Goal: Task Accomplishment & Management: Complete application form

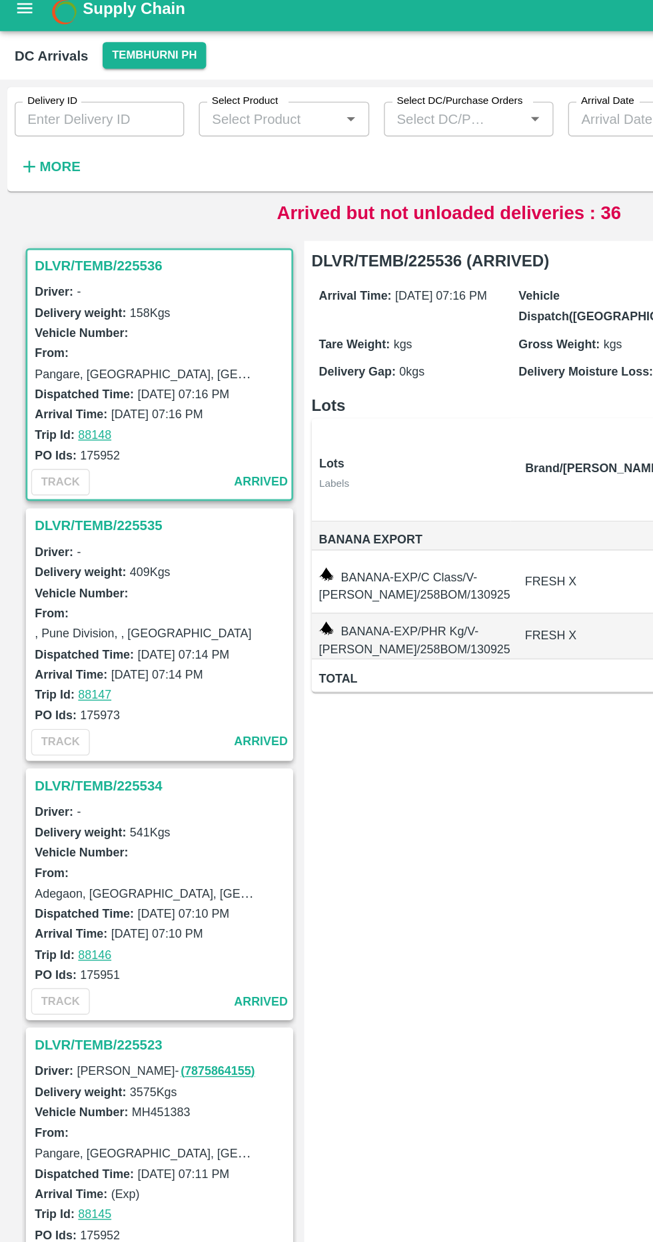
click at [50, 141] on button "More" at bounding box center [36, 132] width 51 height 23
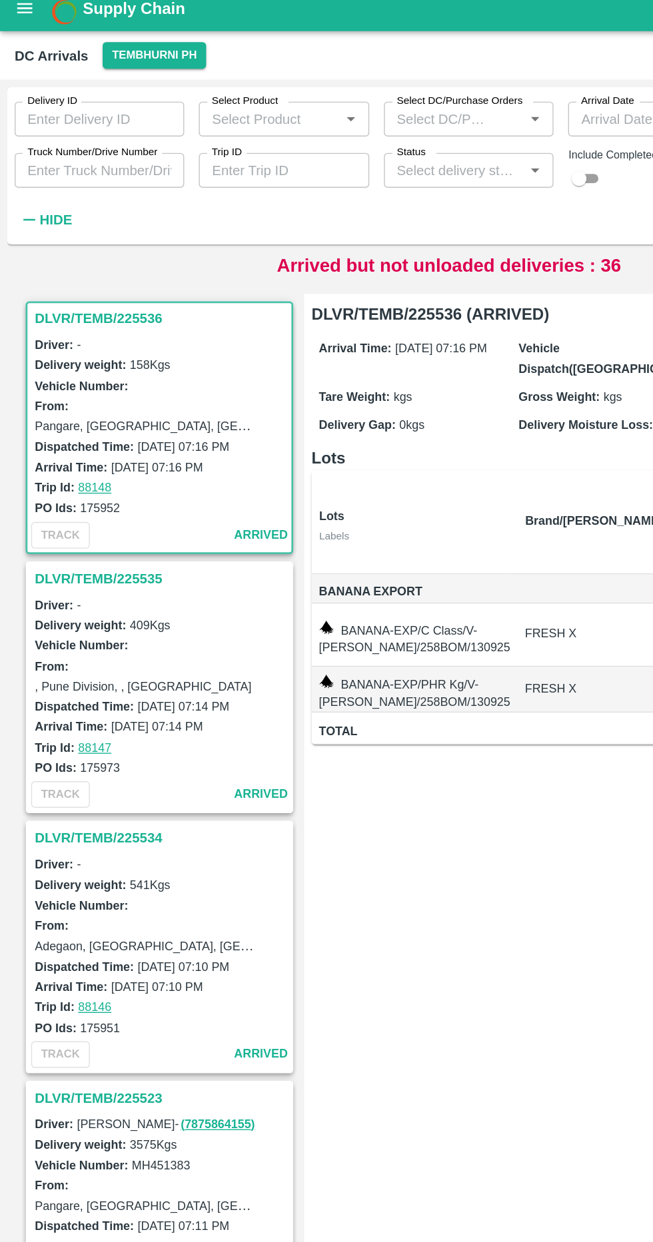
click at [94, 125] on label "Truck Number/Drive Number" at bounding box center [67, 121] width 95 height 11
click at [94, 125] on input "Truck Number/Drive Number" at bounding box center [72, 134] width 123 height 25
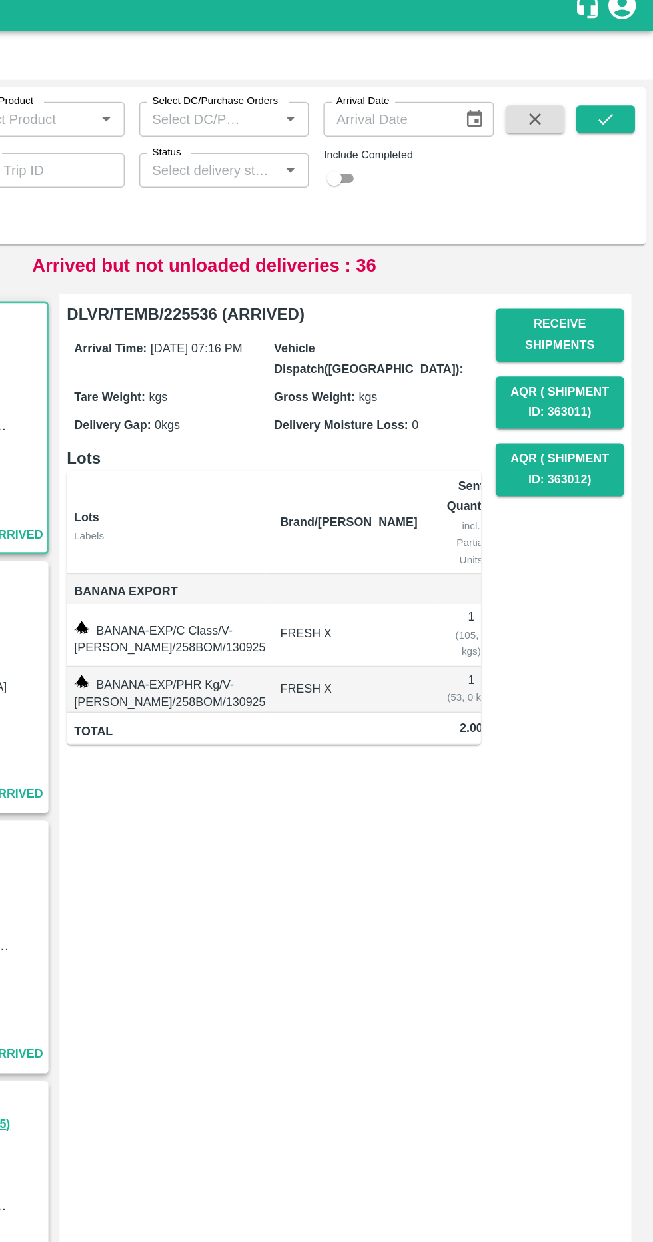
type input "3636"
click at [634, 101] on button "submit" at bounding box center [618, 97] width 43 height 20
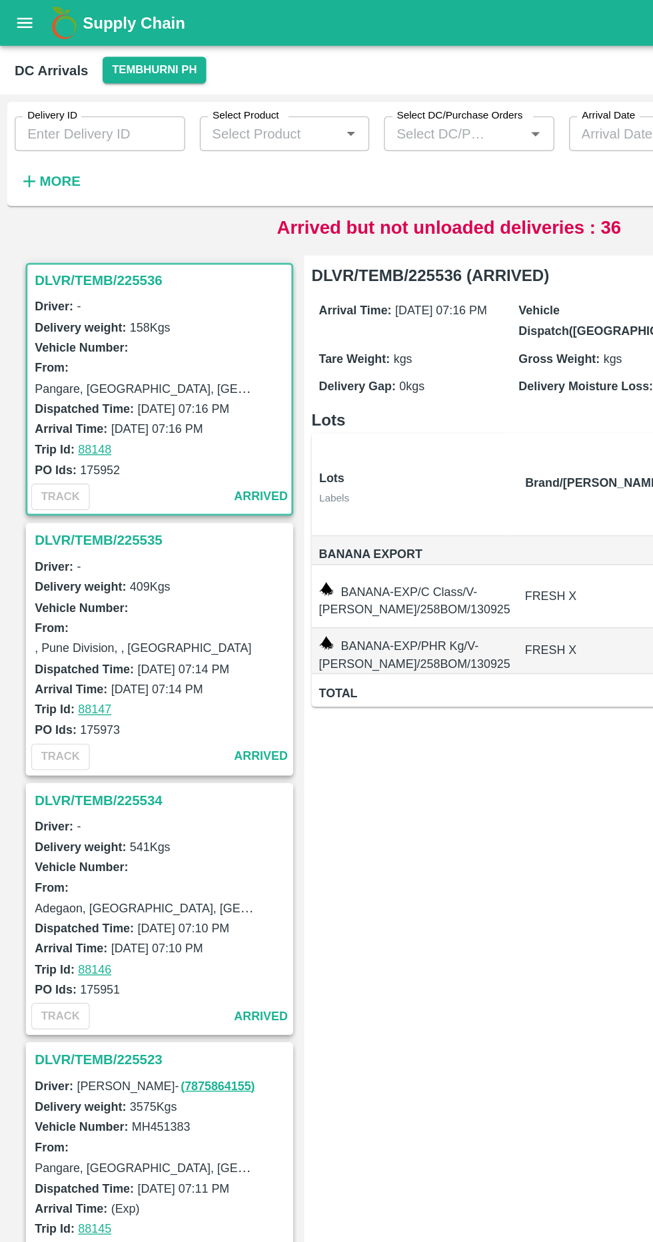
click at [51, 141] on button "More" at bounding box center [36, 132] width 51 height 23
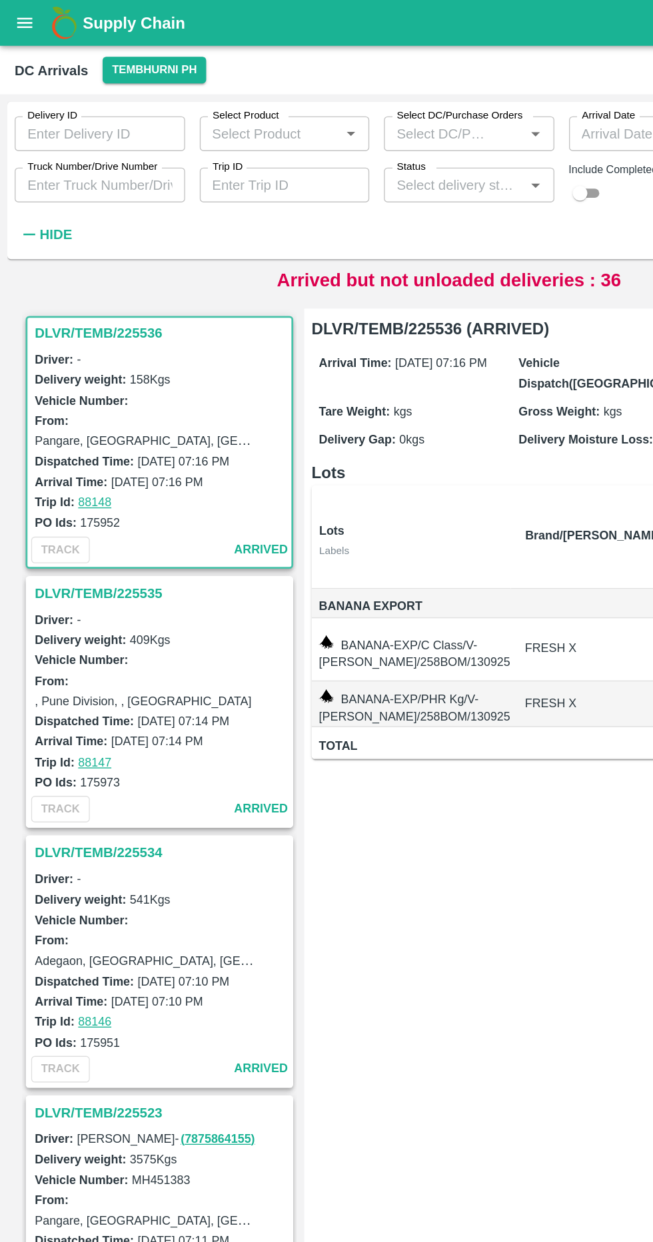
click at [94, 139] on input "Truck Number/Drive Number" at bounding box center [73, 134] width 124 height 25
click at [119, 133] on input "Mh14GU6649" at bounding box center [73, 134] width 124 height 25
type input "M"
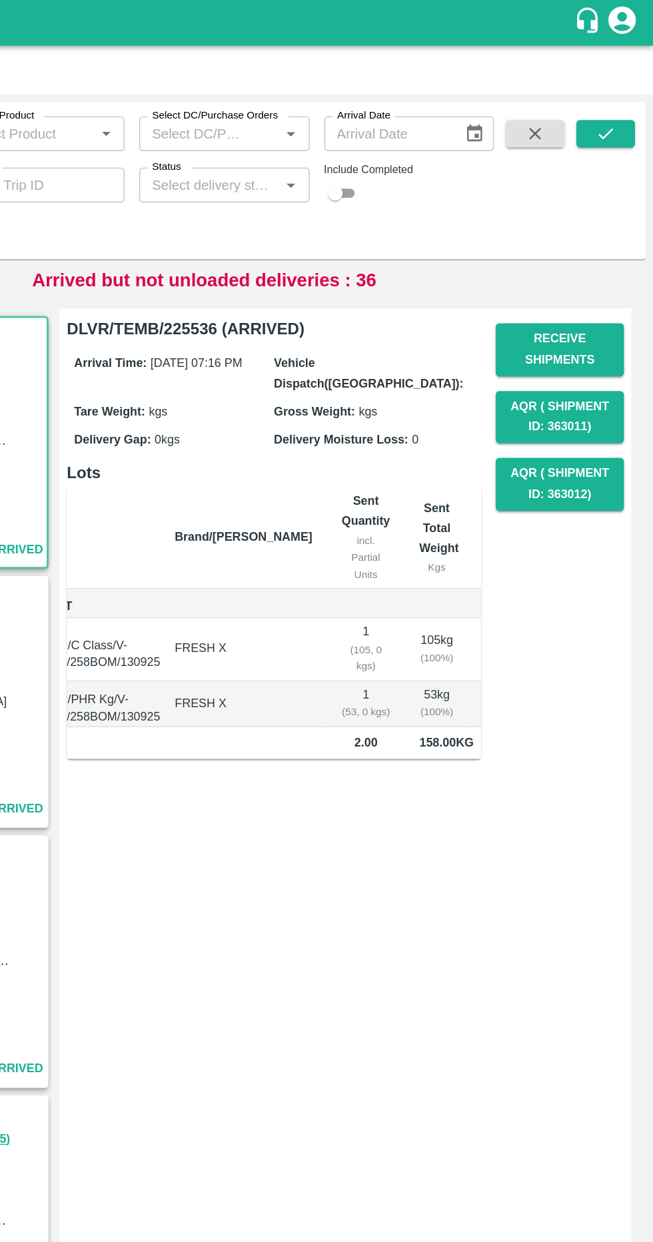
type input "4999"
click at [626, 97] on button "submit" at bounding box center [618, 97] width 43 height 20
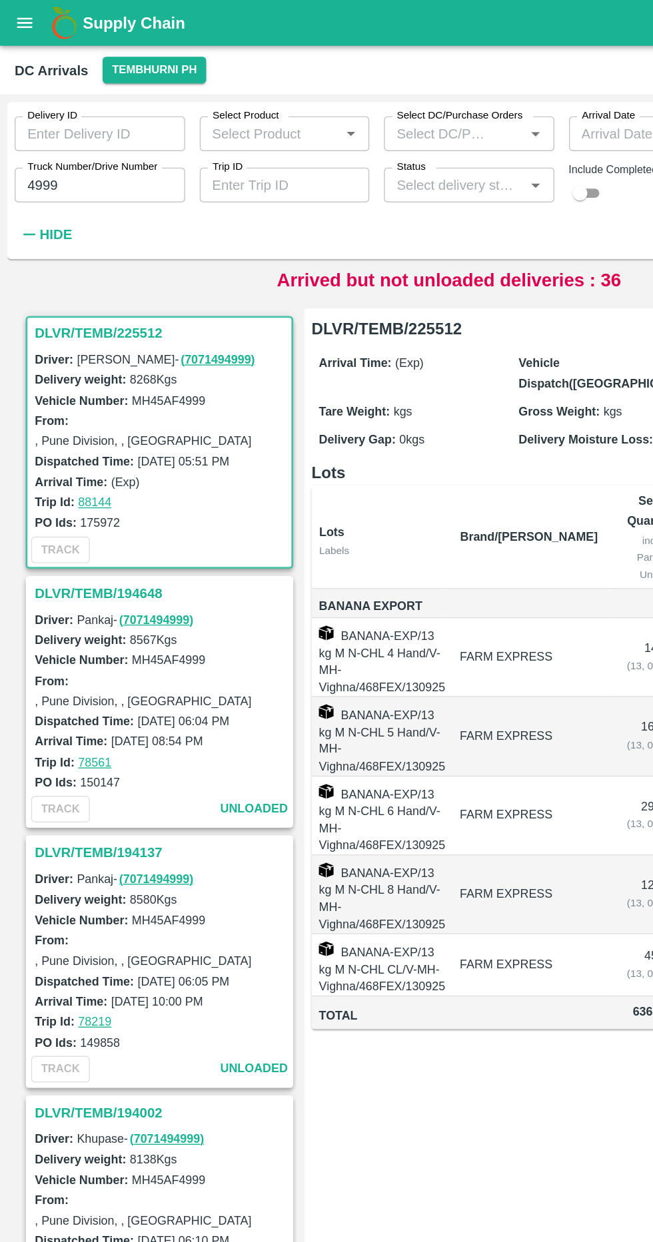
click at [38, 244] on h3 "DLVR/TEMB/225512" at bounding box center [117, 242] width 185 height 17
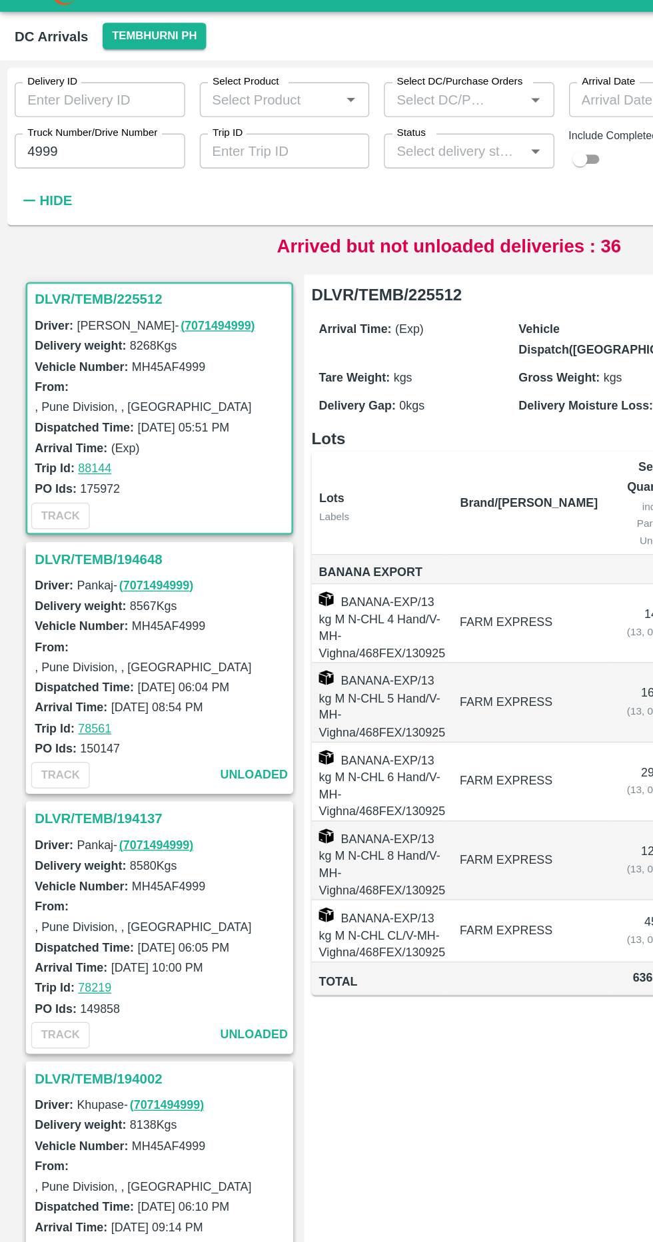
scroll to position [5, 0]
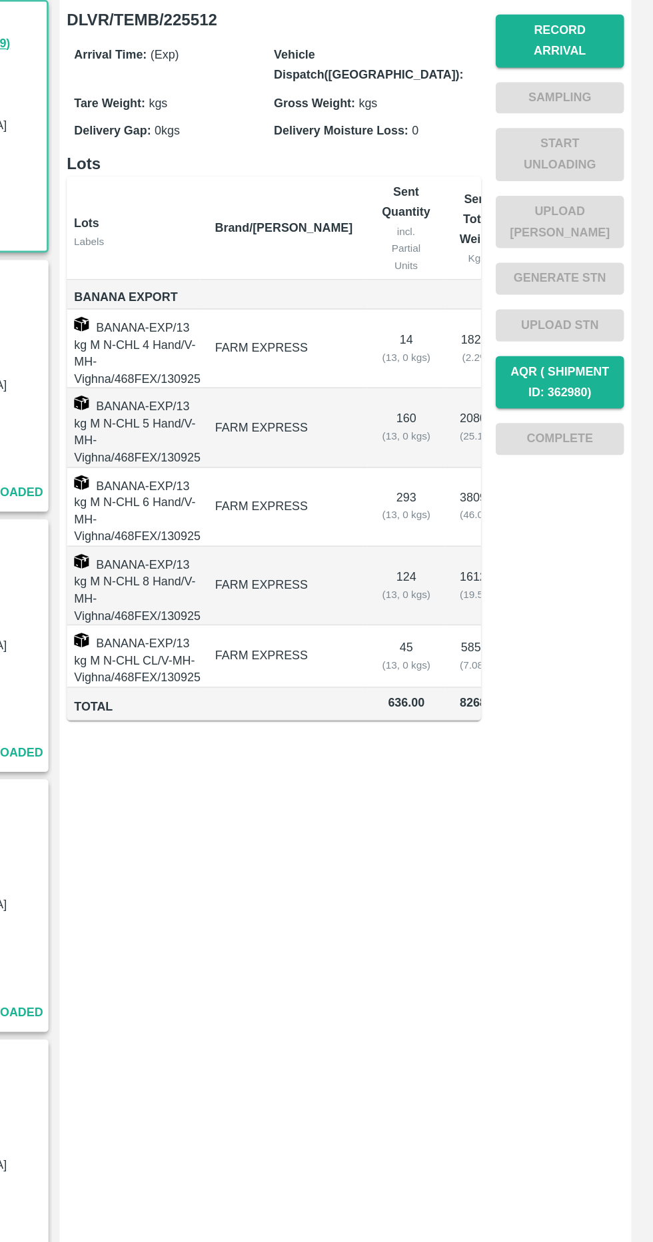
click at [609, 240] on button "Record Arrival" at bounding box center [584, 254] width 93 height 39
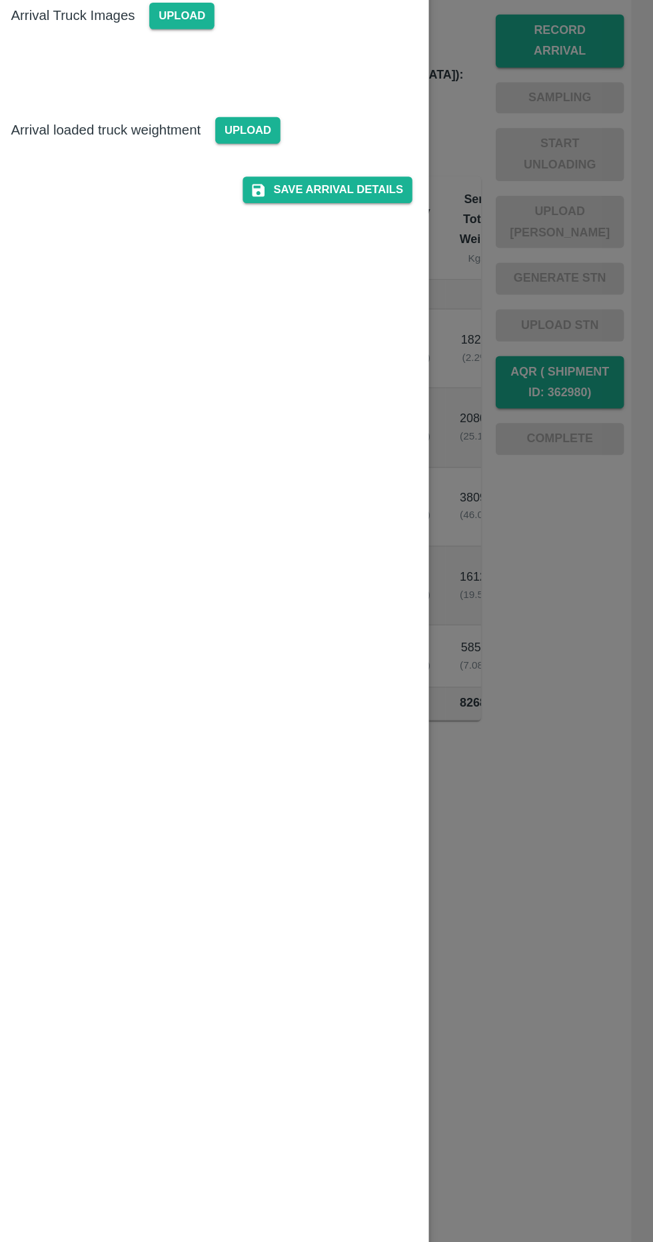
click at [374, 317] on span "Upload" at bounding box center [357, 319] width 47 height 19
click at [0, 0] on input "Upload" at bounding box center [0, 0] width 0 height 0
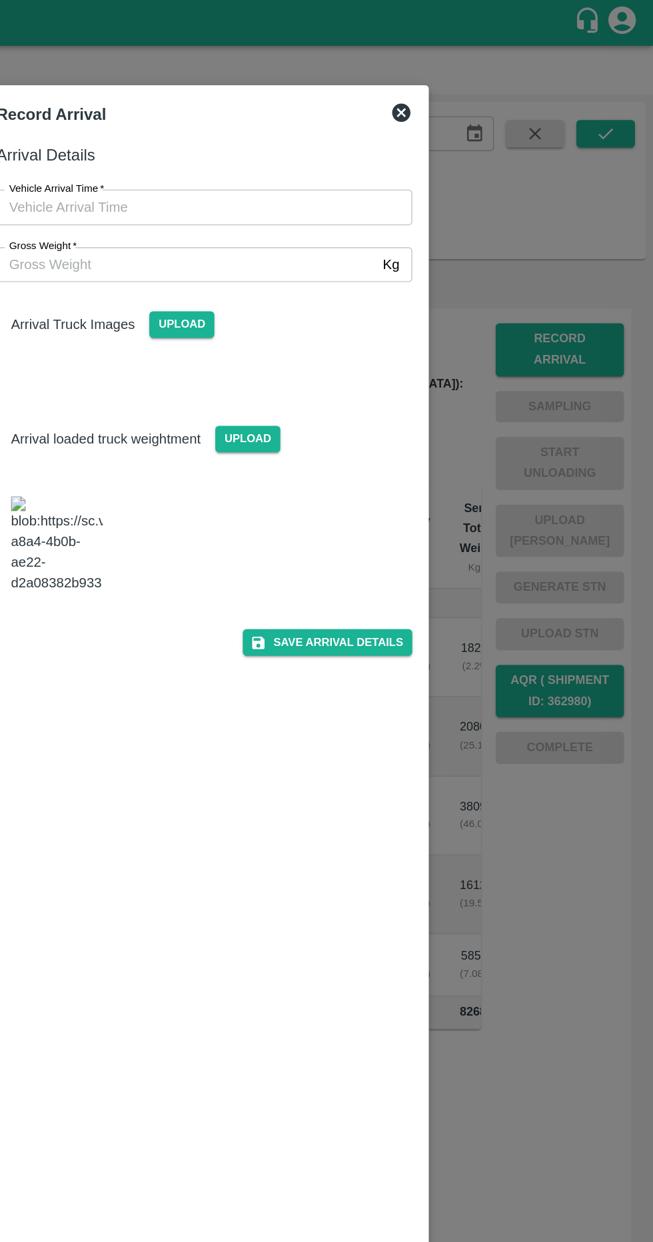
click at [309, 241] on span "Upload" at bounding box center [309, 236] width 47 height 19
click at [0, 0] on input "Upload" at bounding box center [0, 0] width 0 height 0
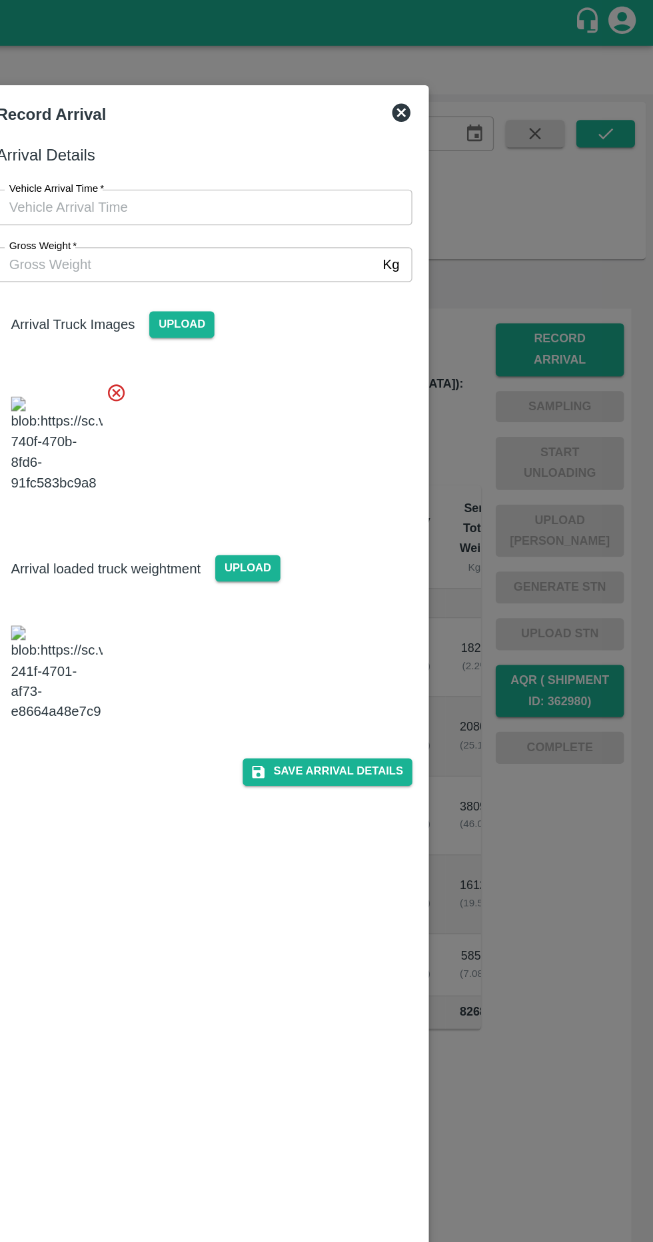
click at [379, 187] on input "Gross Weight   *" at bounding box center [313, 192] width 276 height 25
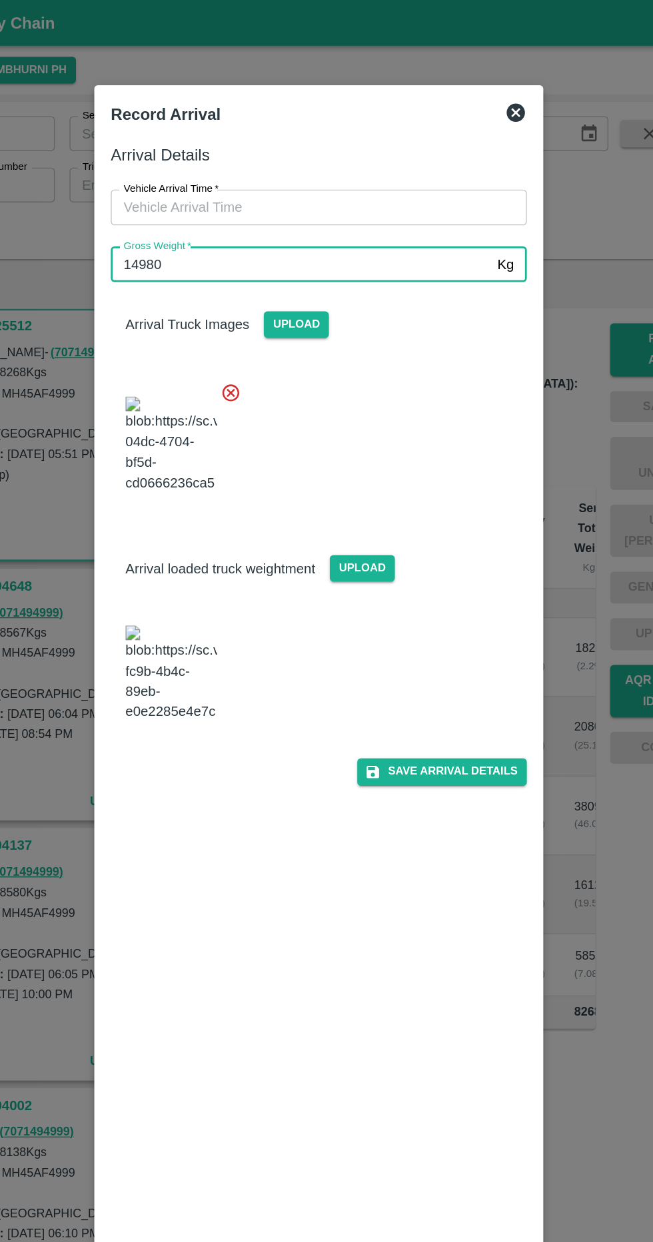
type input "14980"
click at [400, 151] on input "Vehicle Arrival Time   *" at bounding box center [321, 150] width 293 height 25
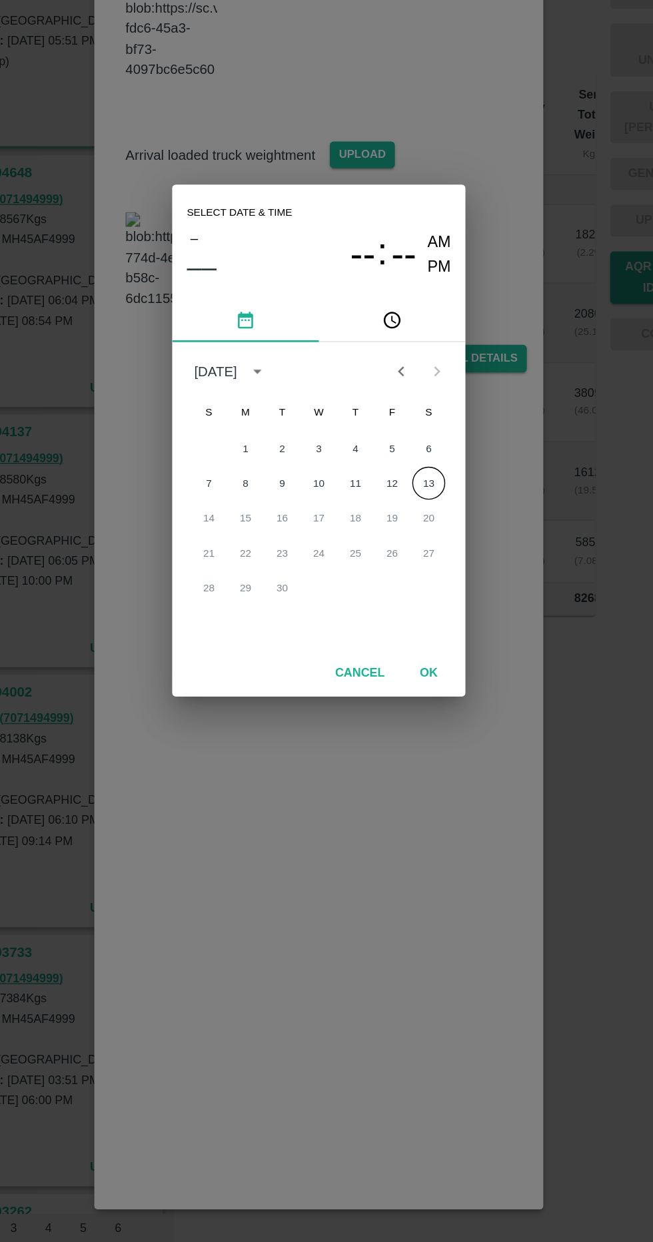
click at [407, 652] on button "13" at bounding box center [406, 652] width 24 height 24
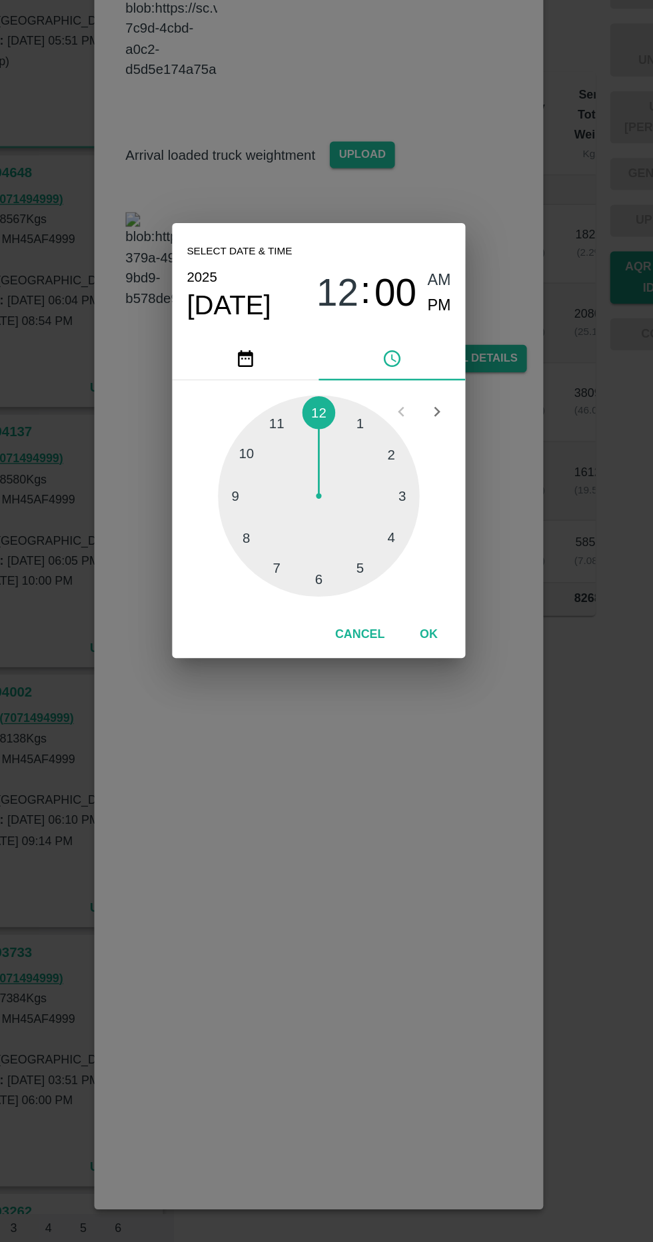
click at [304, 718] on div at bounding box center [326, 661] width 147 height 147
click at [280, 636] on div at bounding box center [326, 661] width 147 height 147
click at [420, 523] on span "PM" at bounding box center [414, 523] width 17 height 18
type input "13/09/2025 07:50 PM"
click at [420, 758] on button "OK" at bounding box center [406, 762] width 43 height 23
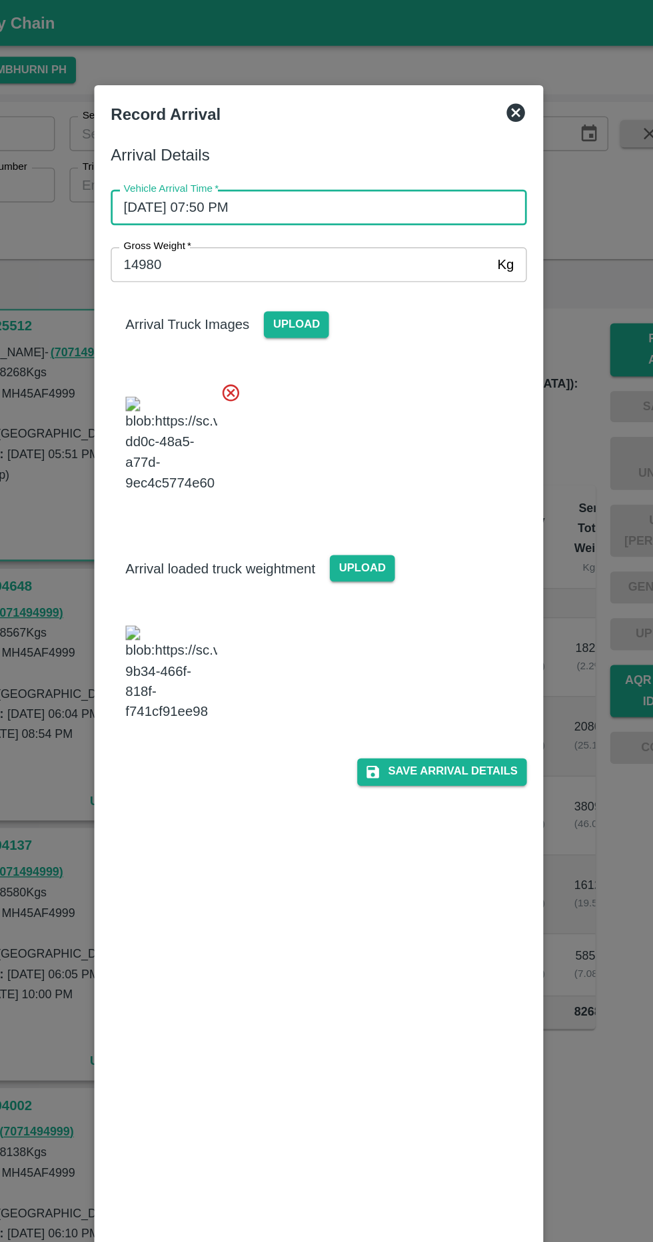
click at [456, 571] on button "Save Arrival Details" at bounding box center [415, 561] width 123 height 19
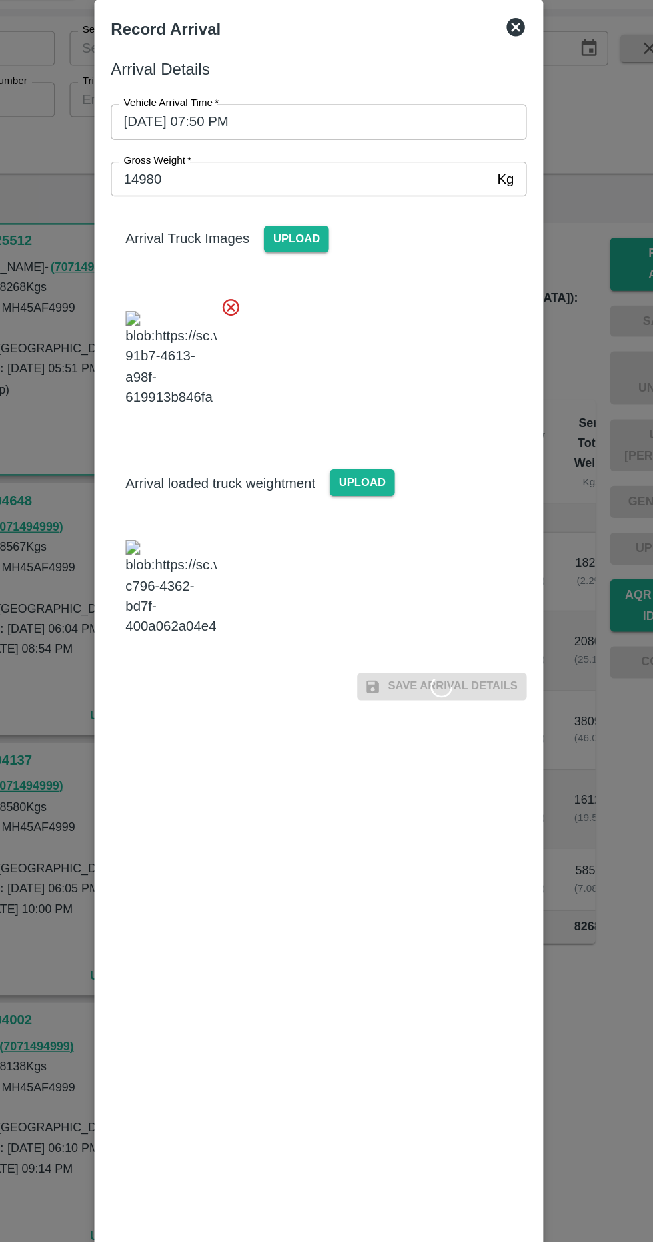
click at [227, 525] on img at bounding box center [219, 490] width 67 height 70
